Goal: Task Accomplishment & Management: Use online tool/utility

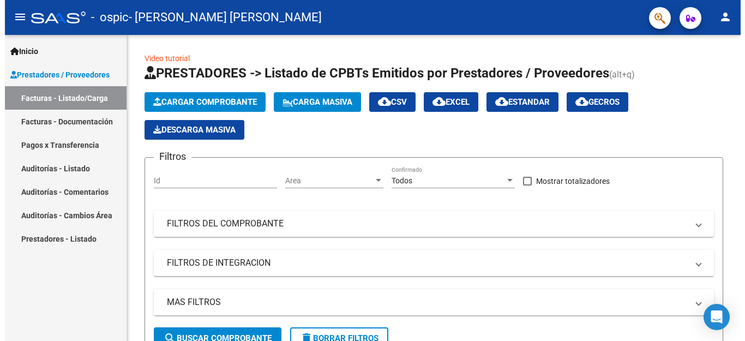
scroll to position [1353, 0]
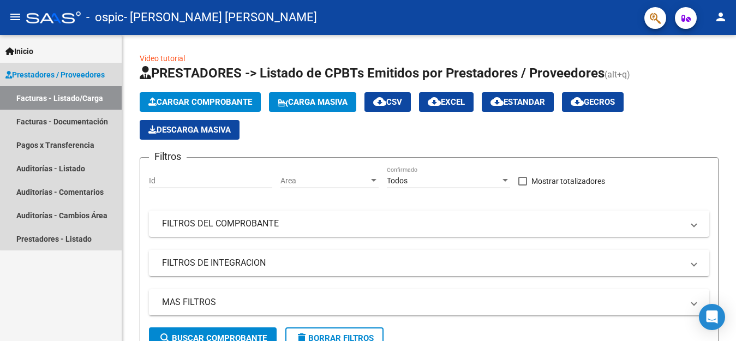
click at [95, 104] on link "Facturas - Listado/Carga" at bounding box center [61, 97] width 122 height 23
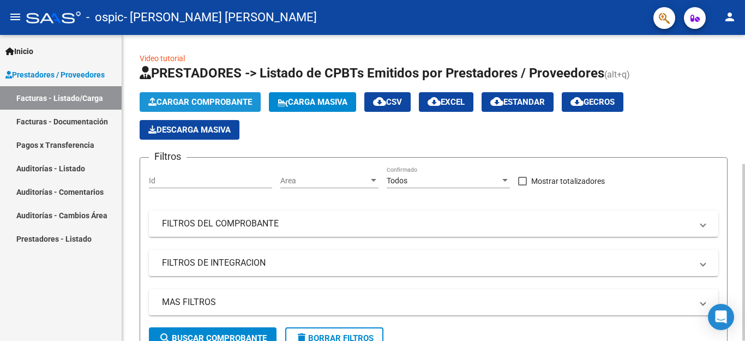
click at [170, 98] on span "Cargar Comprobante" at bounding box center [200, 102] width 104 height 10
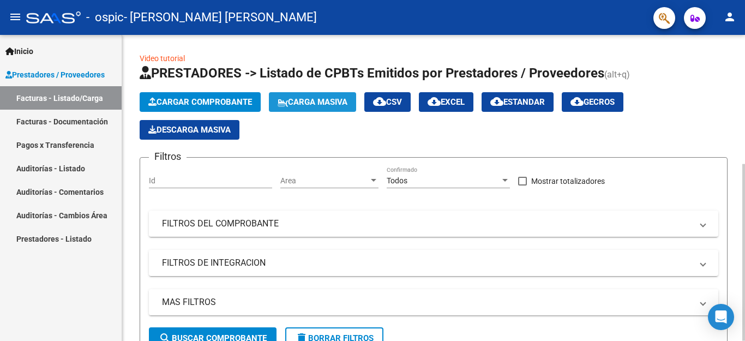
click at [320, 103] on span "Carga Masiva" at bounding box center [313, 102] width 70 height 10
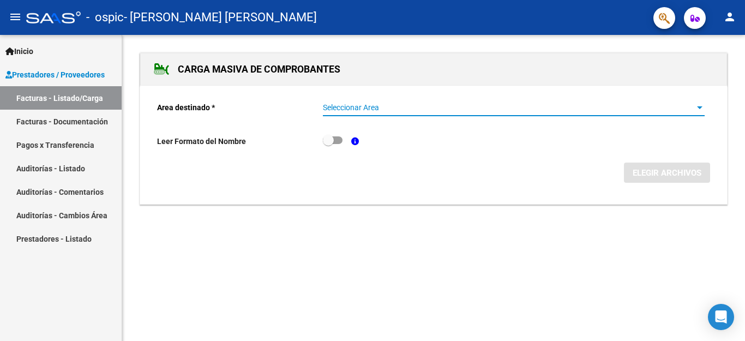
click at [382, 107] on span "Seleccionar Area" at bounding box center [509, 107] width 372 height 9
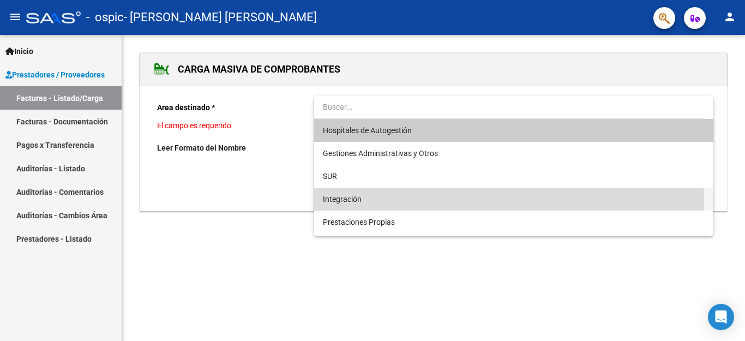
click at [362, 201] on span "Integración" at bounding box center [514, 199] width 382 height 23
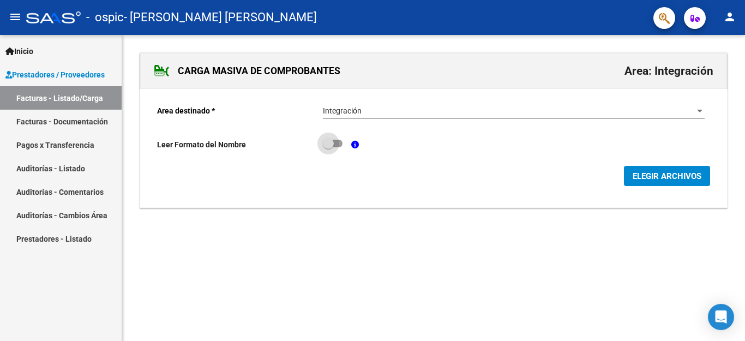
click at [334, 143] on span at bounding box center [328, 143] width 11 height 11
click at [328, 147] on input "checkbox" at bounding box center [328, 147] width 1 height 1
checkbox input "true"
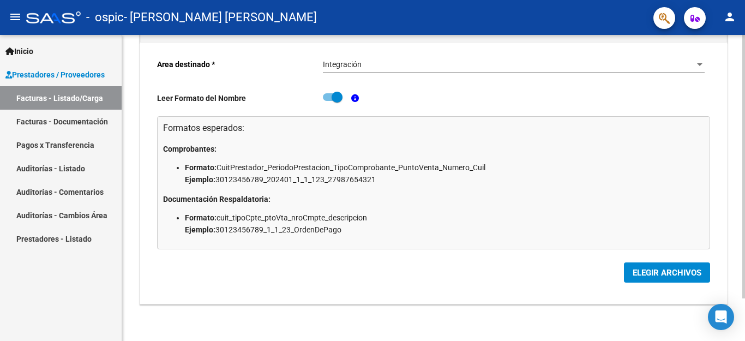
scroll to position [49, 0]
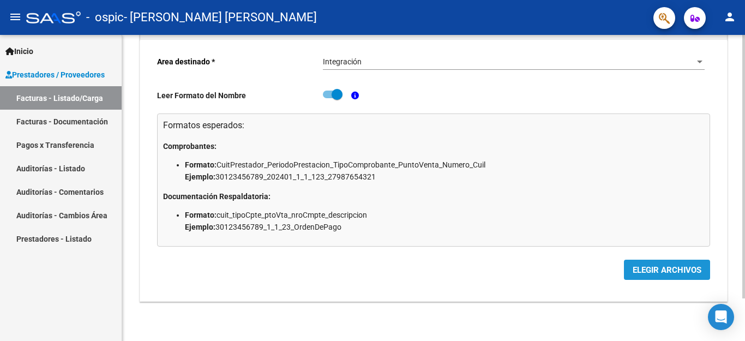
click at [657, 272] on span "ELEGIR ARCHIVOS" at bounding box center [667, 270] width 69 height 10
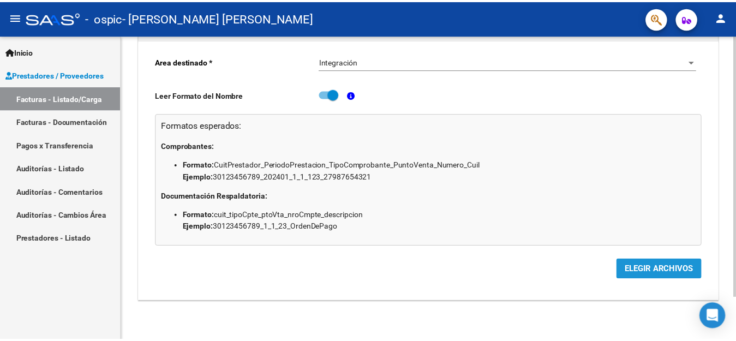
scroll to position [0, 0]
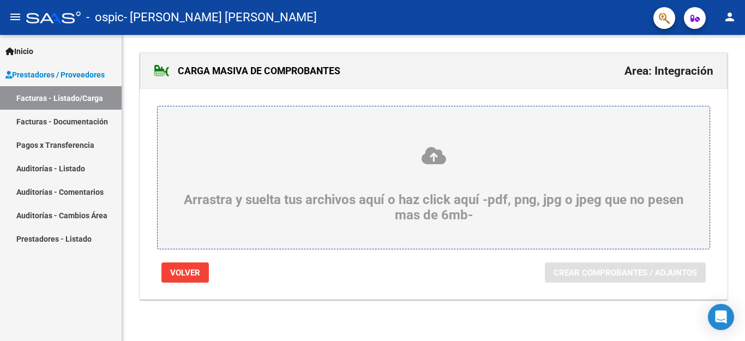
click at [437, 174] on div "Arrastra y suelta tus archivos aquí o haz click aquí -pdf, png, jpg o jpeg que …" at bounding box center [434, 184] width 500 height 77
click at [0, 0] on input "Arrastra y suelta tus archivos aquí o haz click aquí -pdf, png, jpg o jpeg que …" at bounding box center [0, 0] width 0 height 0
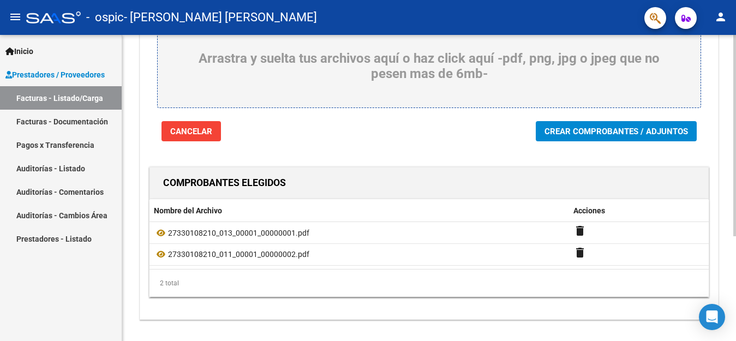
scroll to position [159, 0]
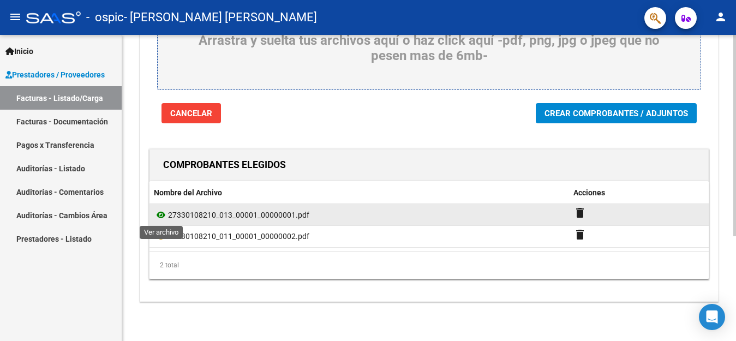
click at [158, 215] on icon at bounding box center [161, 214] width 14 height 13
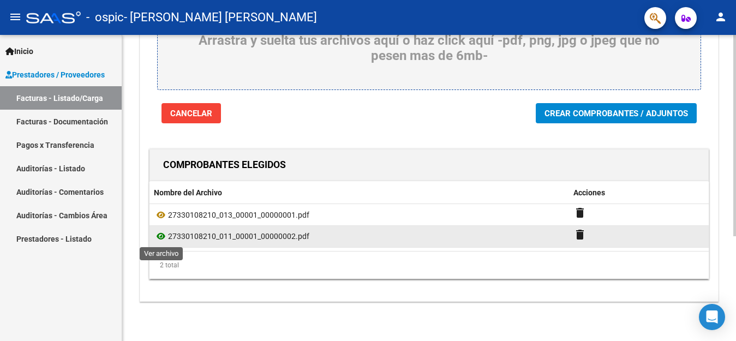
click at [159, 239] on icon at bounding box center [161, 236] width 14 height 13
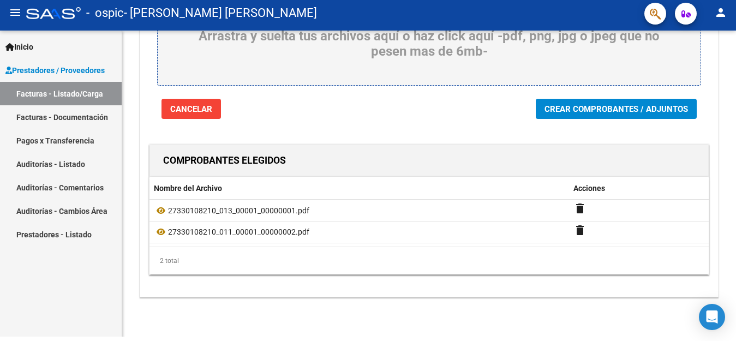
scroll to position [5, 0]
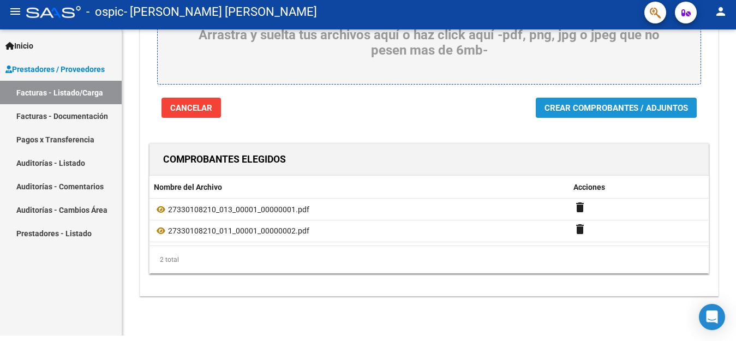
click at [616, 105] on span "Crear Comprobantes / Adjuntos" at bounding box center [615, 108] width 143 height 10
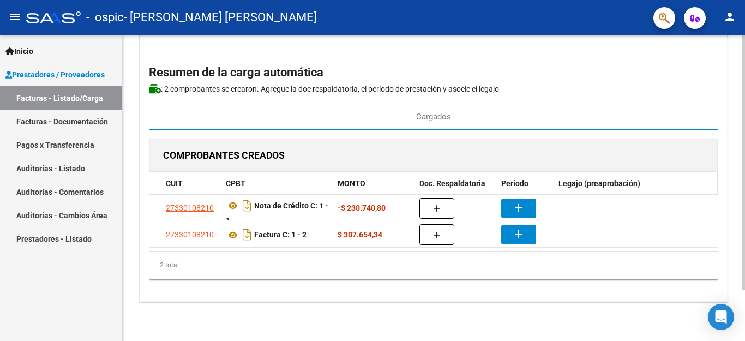
scroll to position [61, 0]
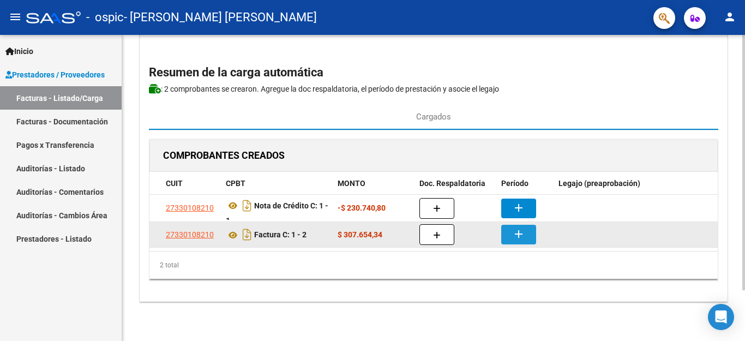
click at [514, 227] on mat-icon "add" at bounding box center [518, 233] width 13 height 13
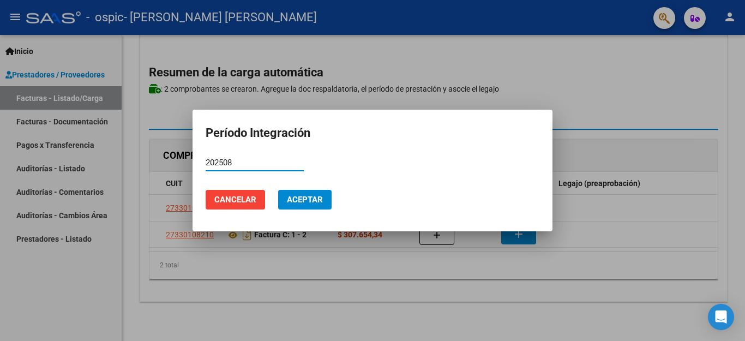
type input "202508"
click at [311, 205] on button "Aceptar" at bounding box center [304, 200] width 53 height 20
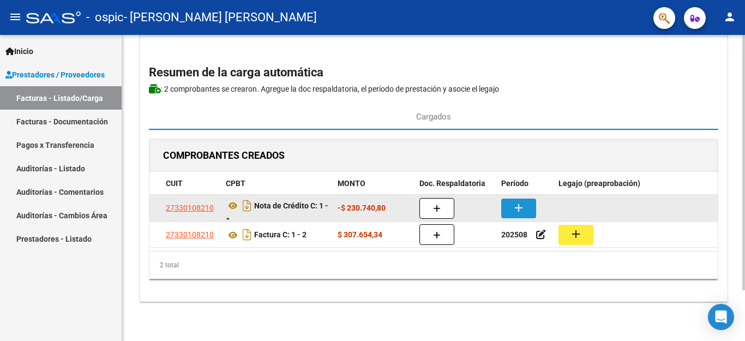
click at [512, 201] on mat-icon "add" at bounding box center [518, 207] width 13 height 13
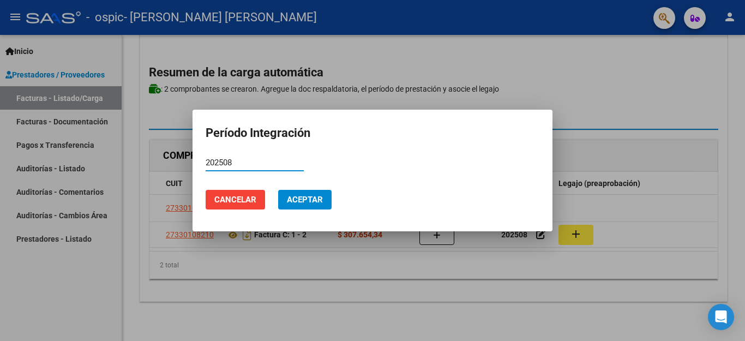
type input "202508"
click at [315, 196] on span "Aceptar" at bounding box center [305, 200] width 36 height 10
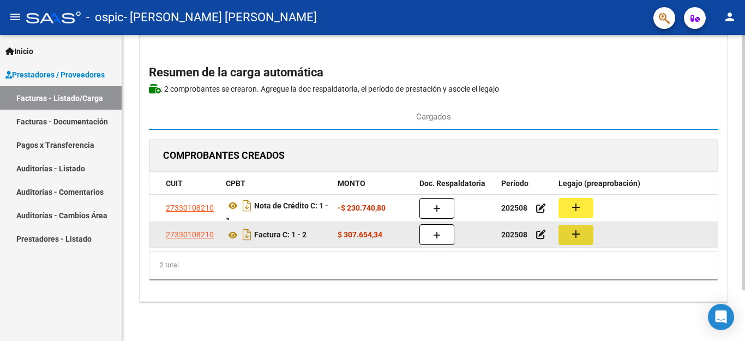
click at [572, 227] on mat-icon "add" at bounding box center [575, 233] width 13 height 13
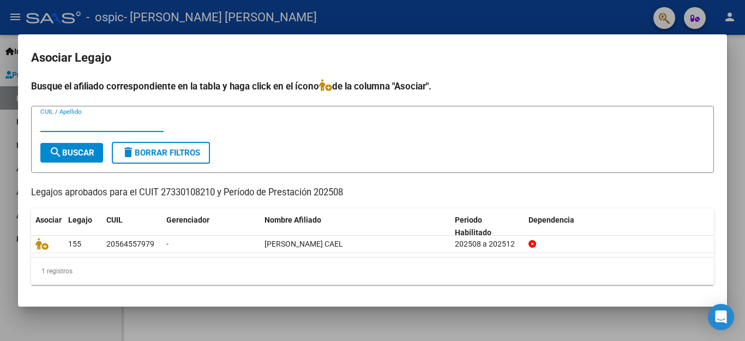
click at [107, 125] on input "CUIL / Apellido" at bounding box center [101, 123] width 123 height 10
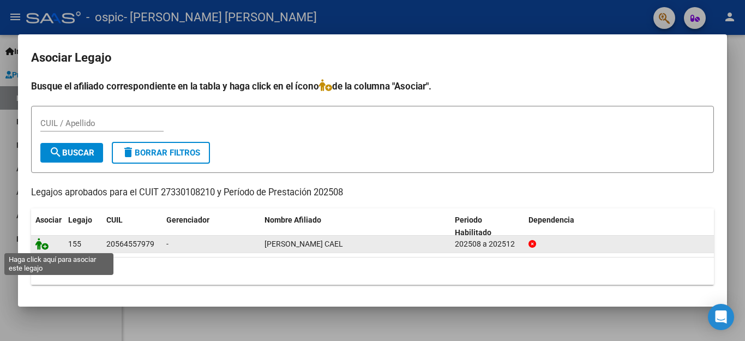
click at [44, 244] on icon at bounding box center [41, 244] width 13 height 12
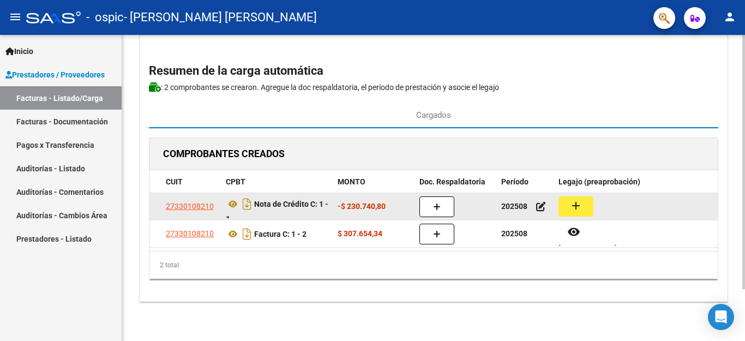
click at [578, 199] on mat-icon "add" at bounding box center [575, 205] width 13 height 13
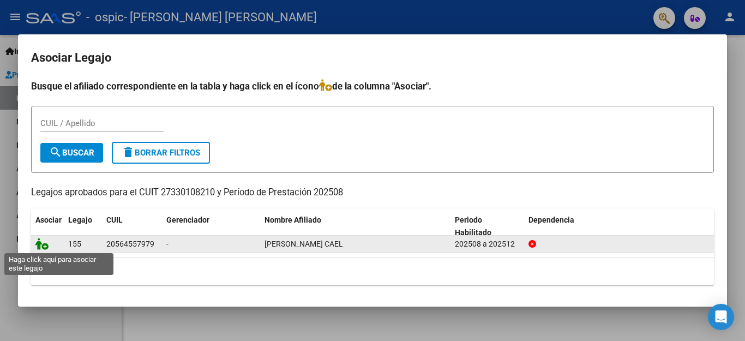
click at [44, 244] on icon at bounding box center [41, 244] width 13 height 12
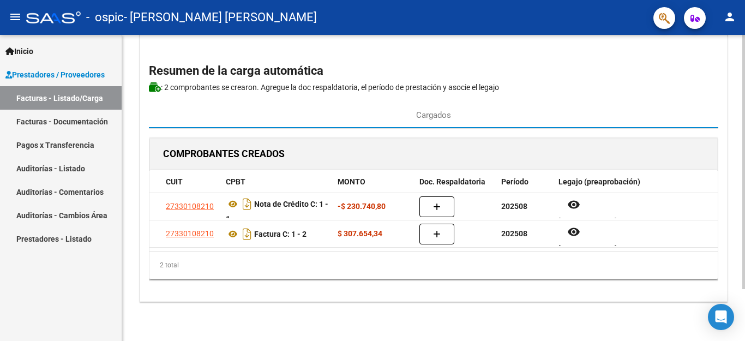
click at [670, 281] on div "COMPROBANTES CREADOS CAE CUIT CPBT MONTO Doc. Respaldatoria Período Legajo (pre…" at bounding box center [433, 214] width 569 height 155
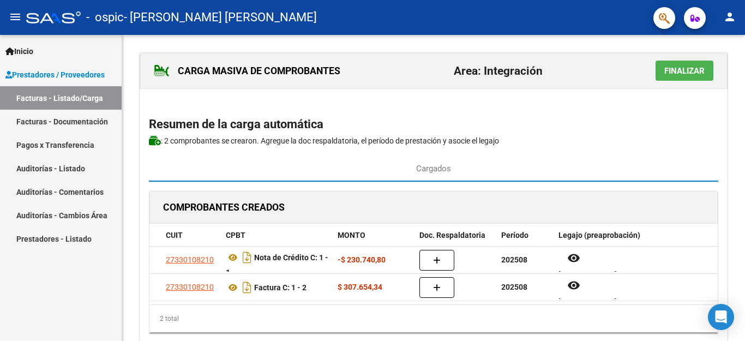
click at [684, 69] on span "Finalizar" at bounding box center [684, 71] width 40 height 10
